Goal: Browse casually: Explore the website without a specific task or goal

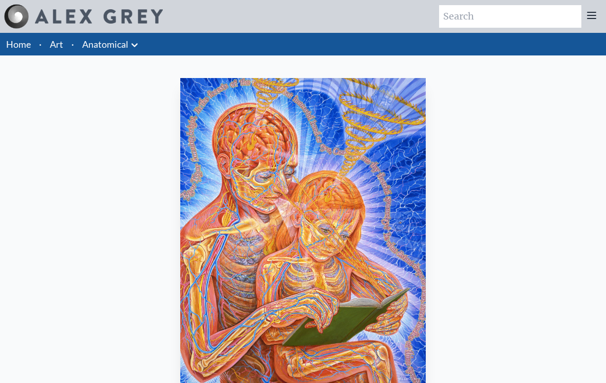
click at [441, 18] on icon at bounding box center [592, 15] width 8 height 6
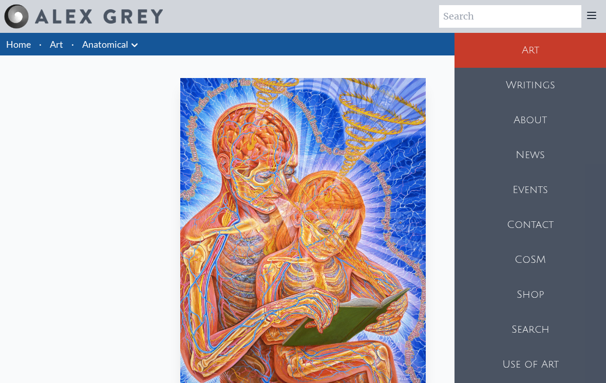
click at [441, 14] on icon at bounding box center [592, 15] width 12 height 12
